Goal: Find specific page/section: Find specific page/section

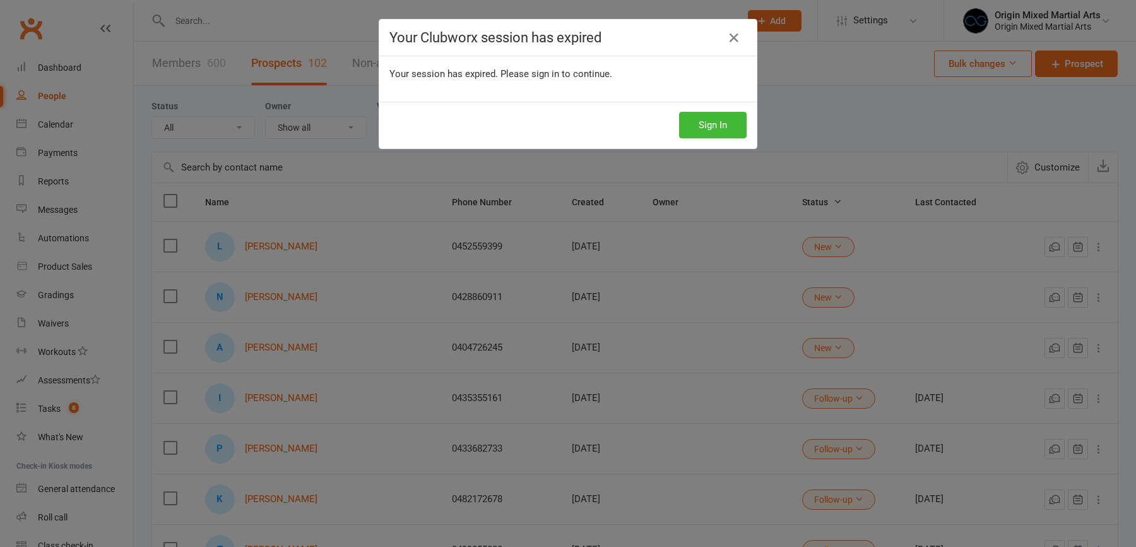
select select "100"
click at [699, 126] on button "Sign In" at bounding box center [713, 125] width 68 height 27
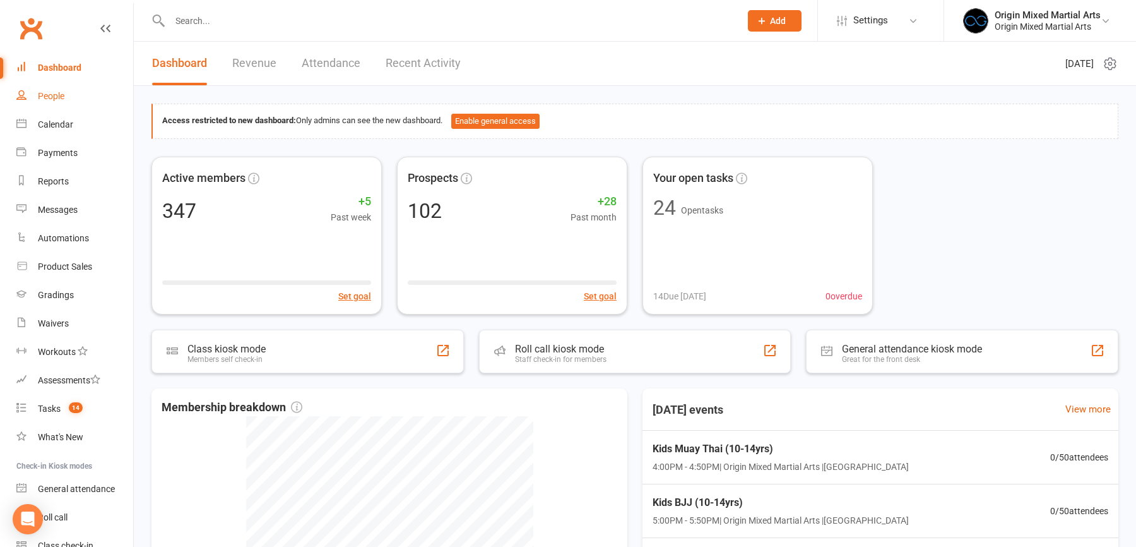
click at [56, 91] on div "People" at bounding box center [51, 96] width 27 height 10
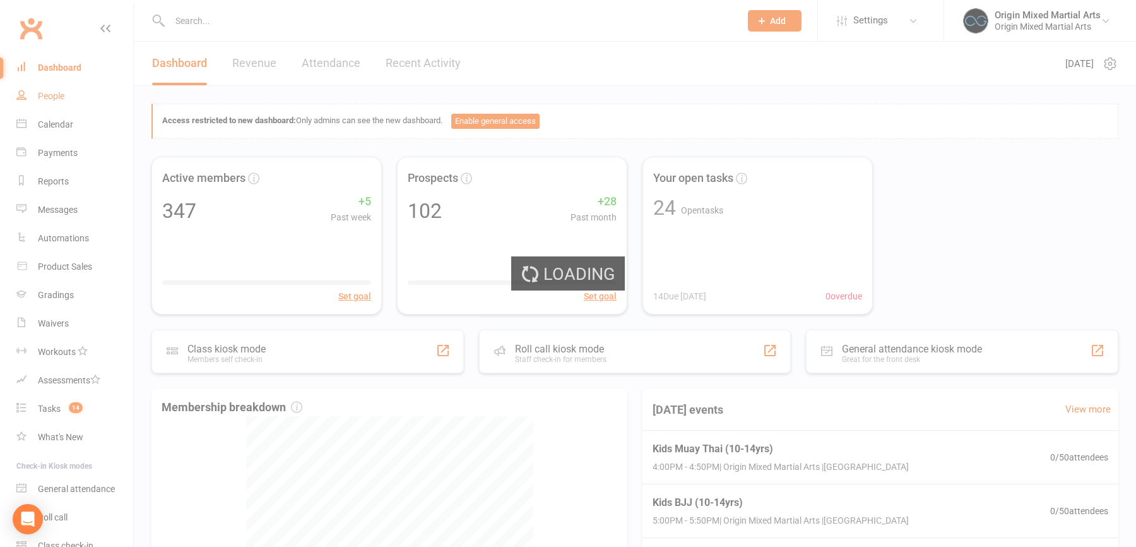
select select "100"
